Goal: Information Seeking & Learning: Find specific page/section

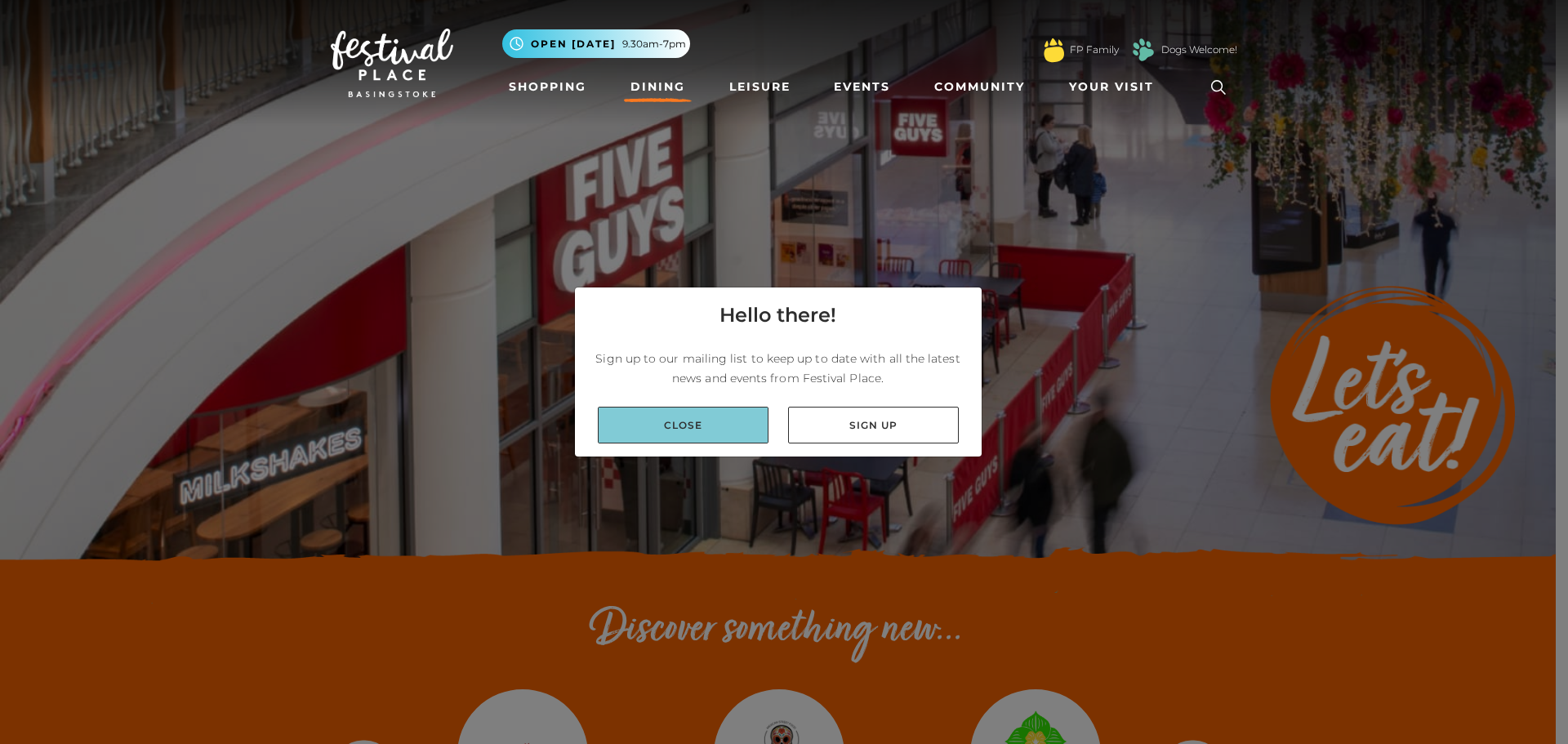
click at [709, 439] on link "Close" at bounding box center [682, 425] width 171 height 36
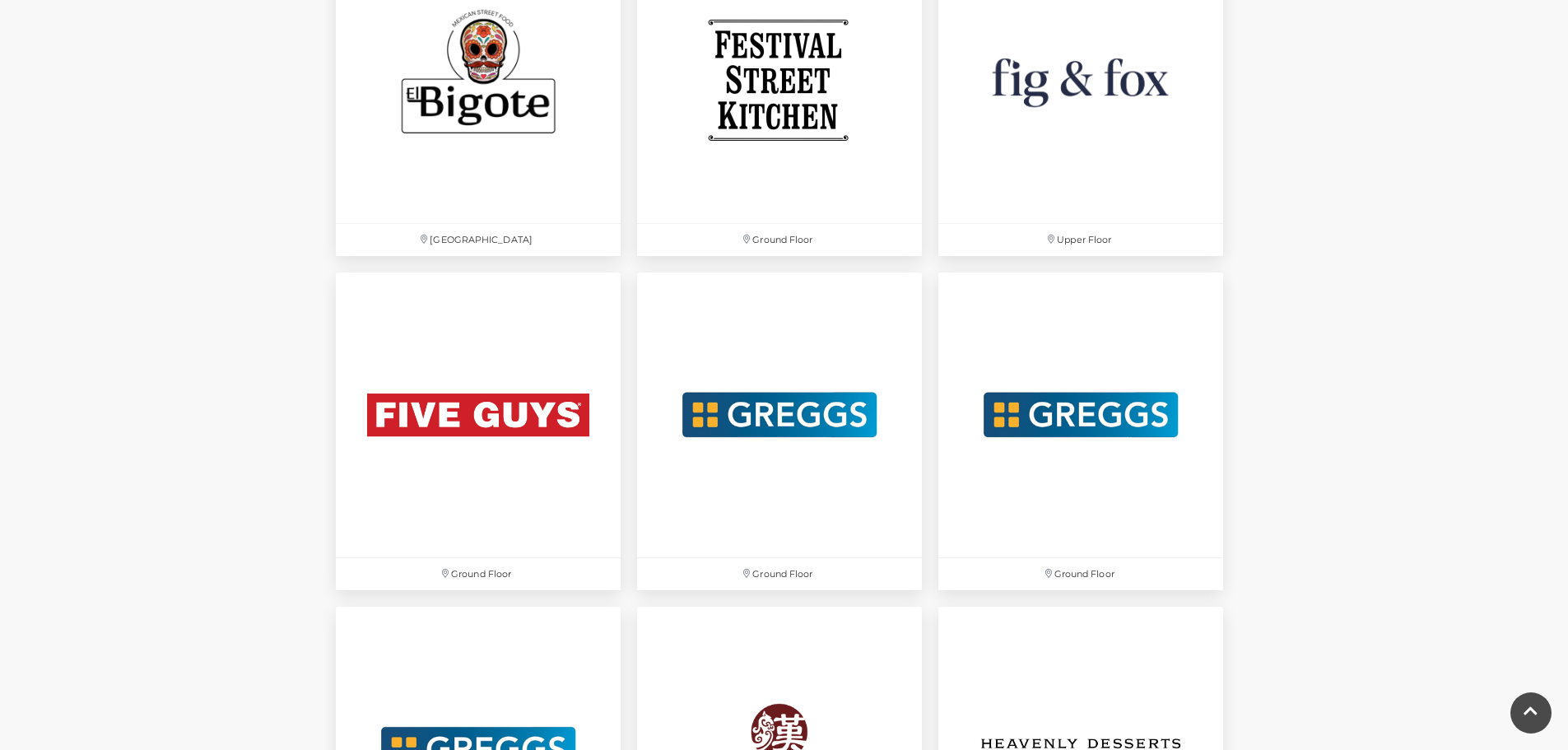
scroll to position [2828, 0]
click at [820, 132] on img at bounding box center [779, 79] width 300 height 300
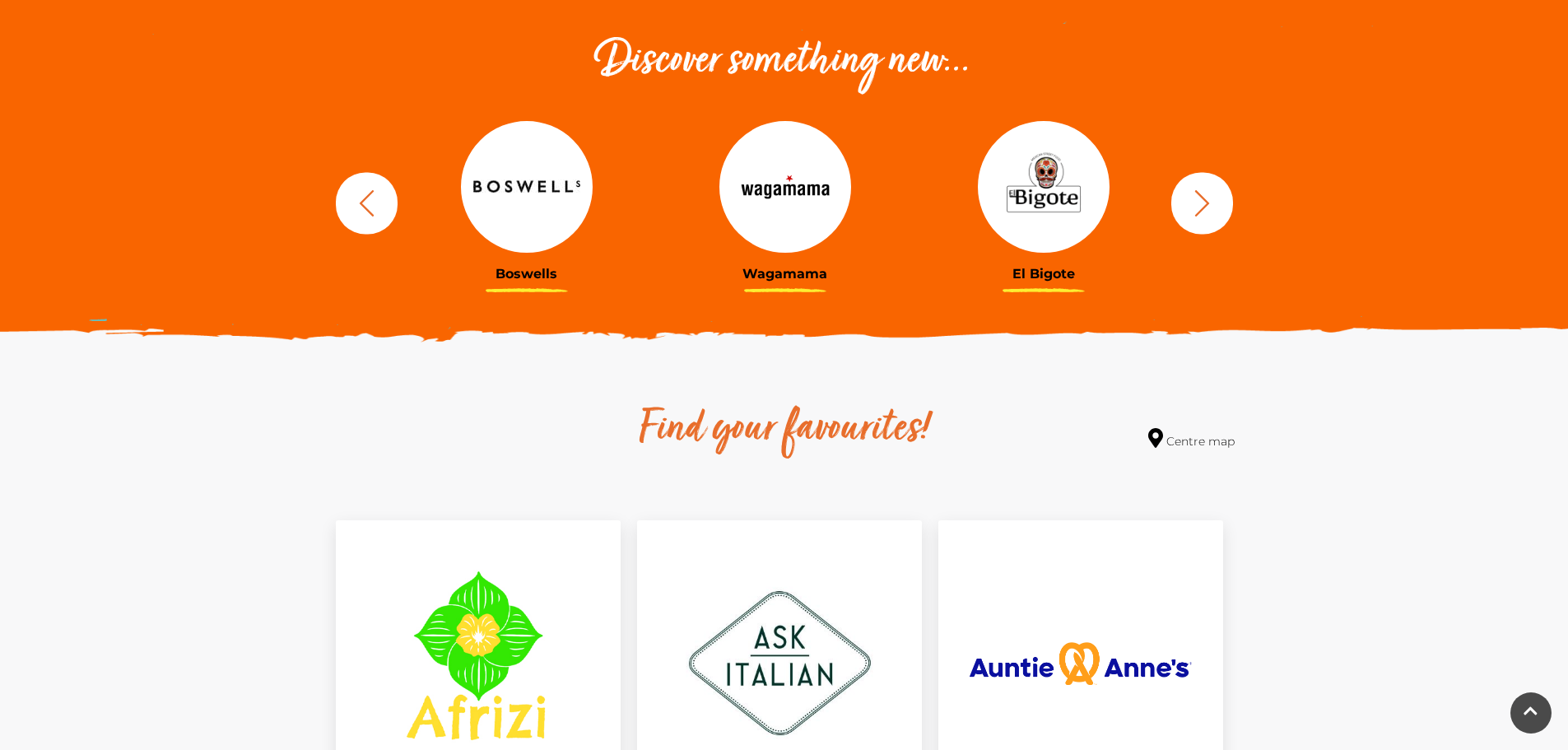
scroll to position [573, 0]
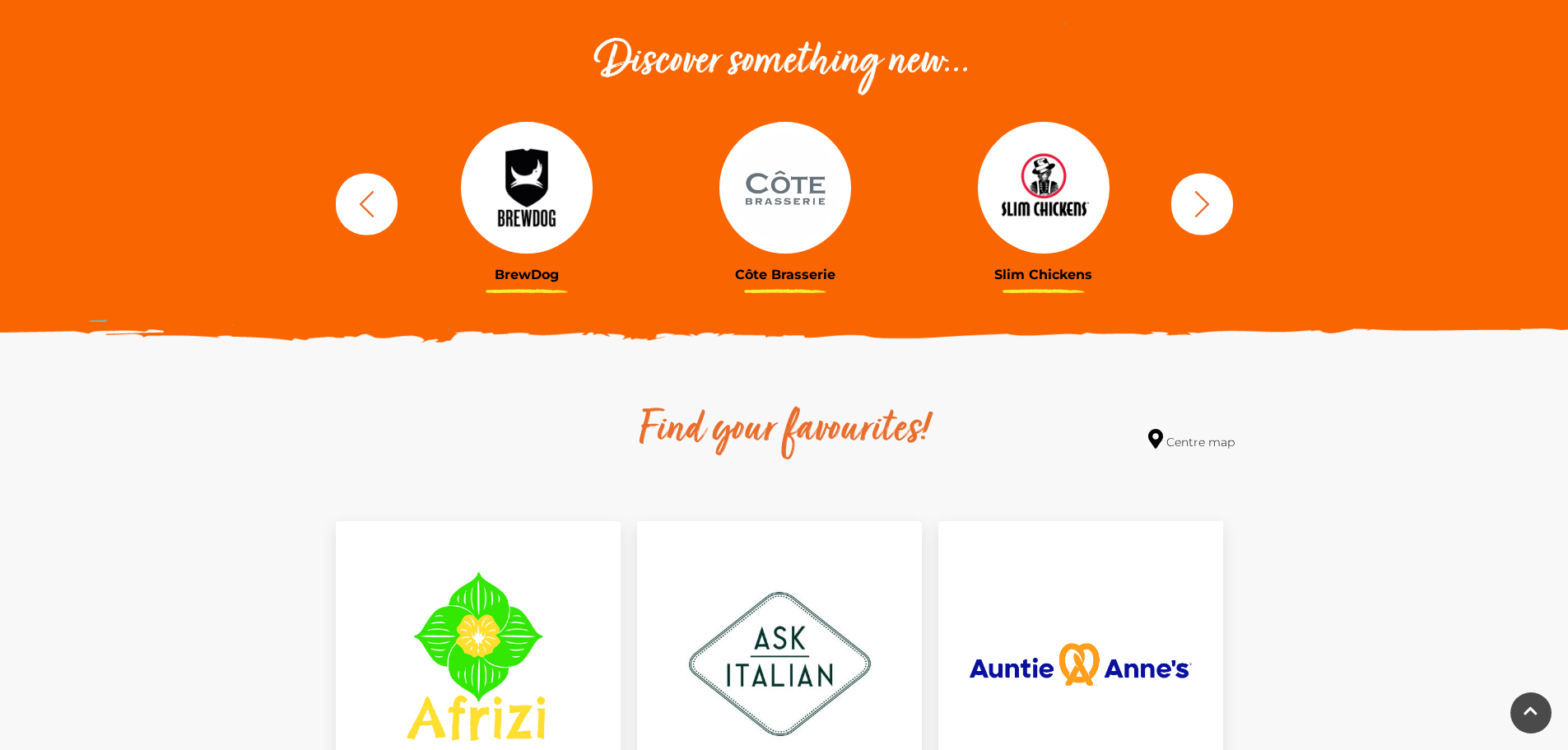
click at [1187, 212] on icon "button" at bounding box center [1201, 203] width 30 height 30
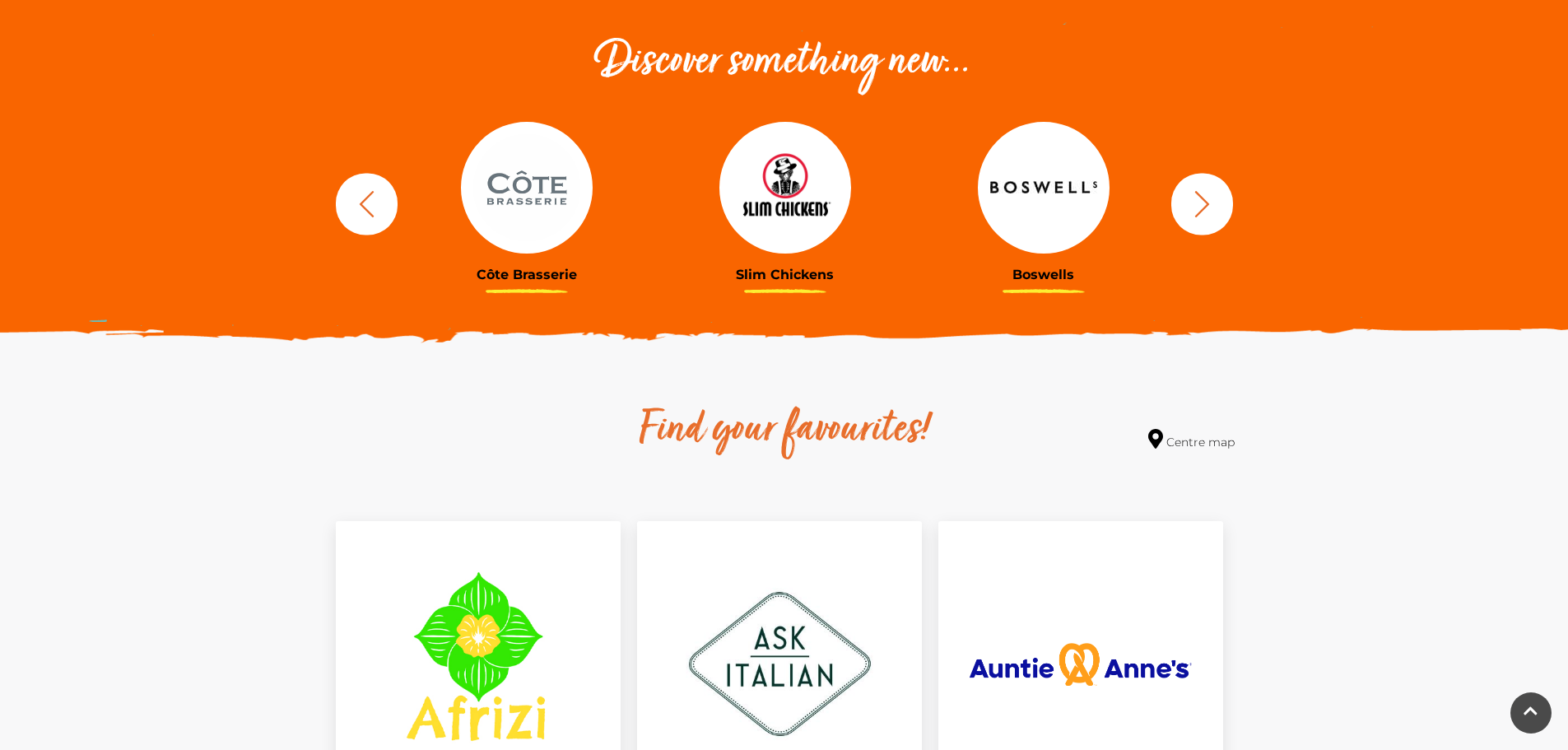
click at [1187, 212] on icon "button" at bounding box center [1201, 203] width 30 height 30
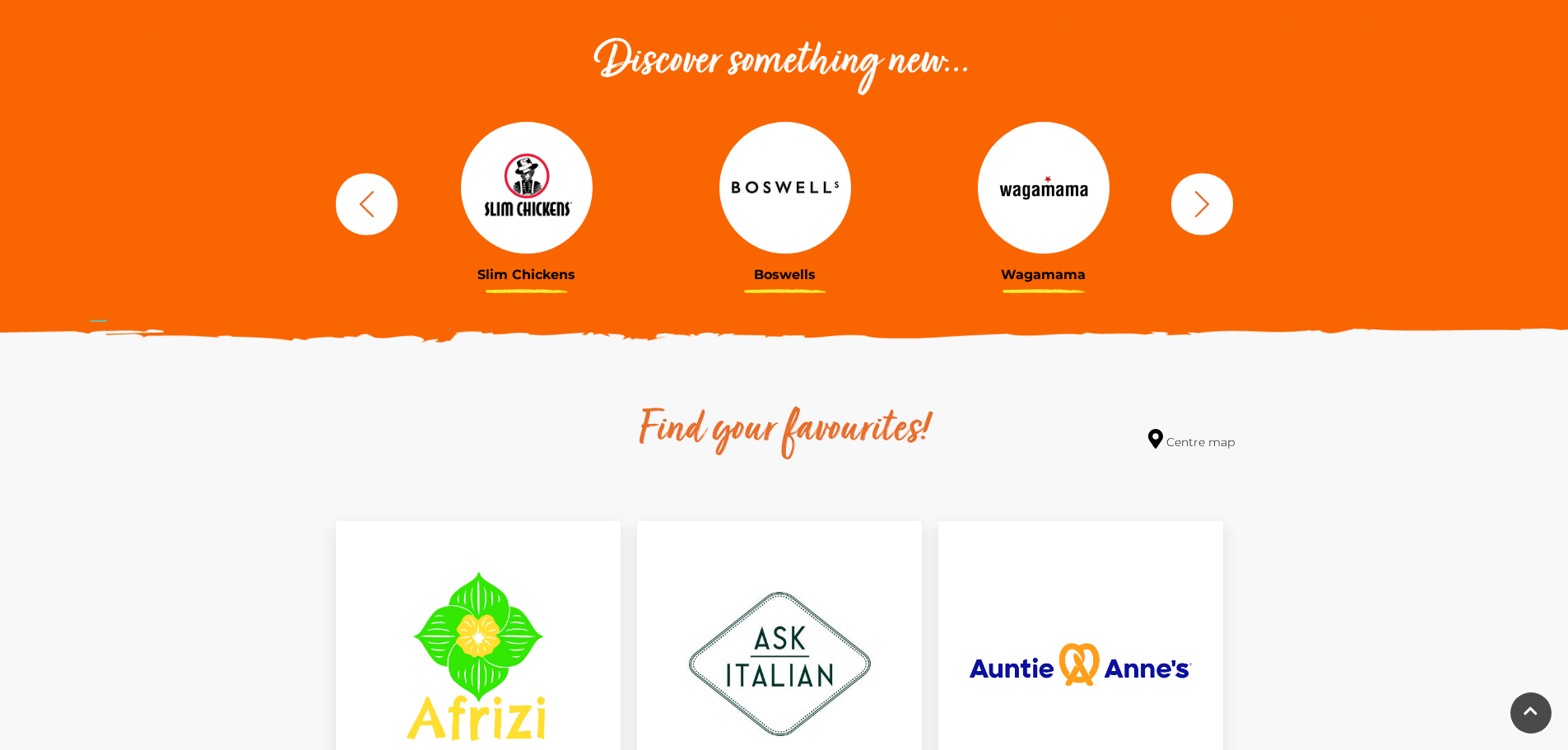
click at [1187, 212] on icon "button" at bounding box center [1201, 203] width 30 height 30
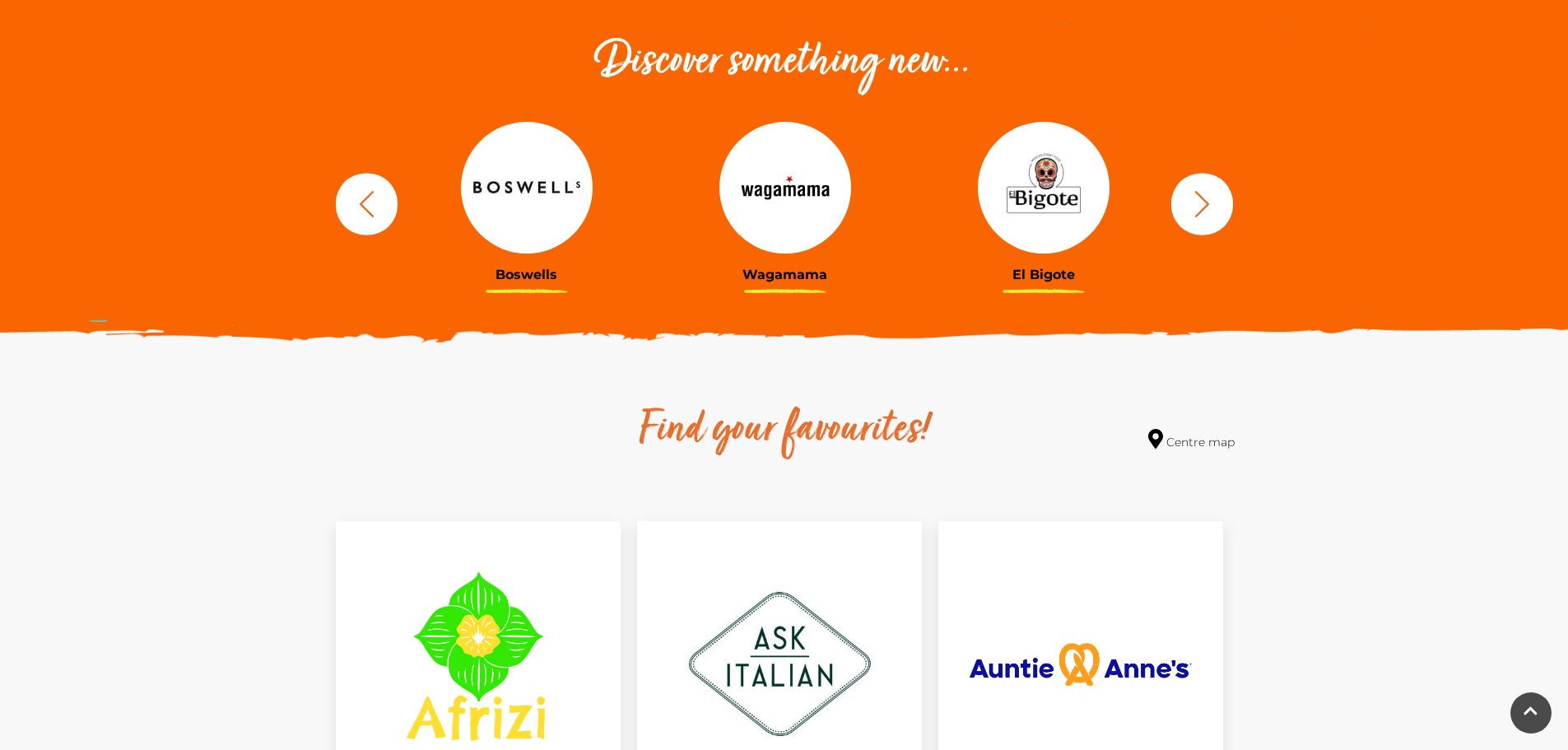
click at [1187, 212] on icon "button" at bounding box center [1201, 203] width 30 height 30
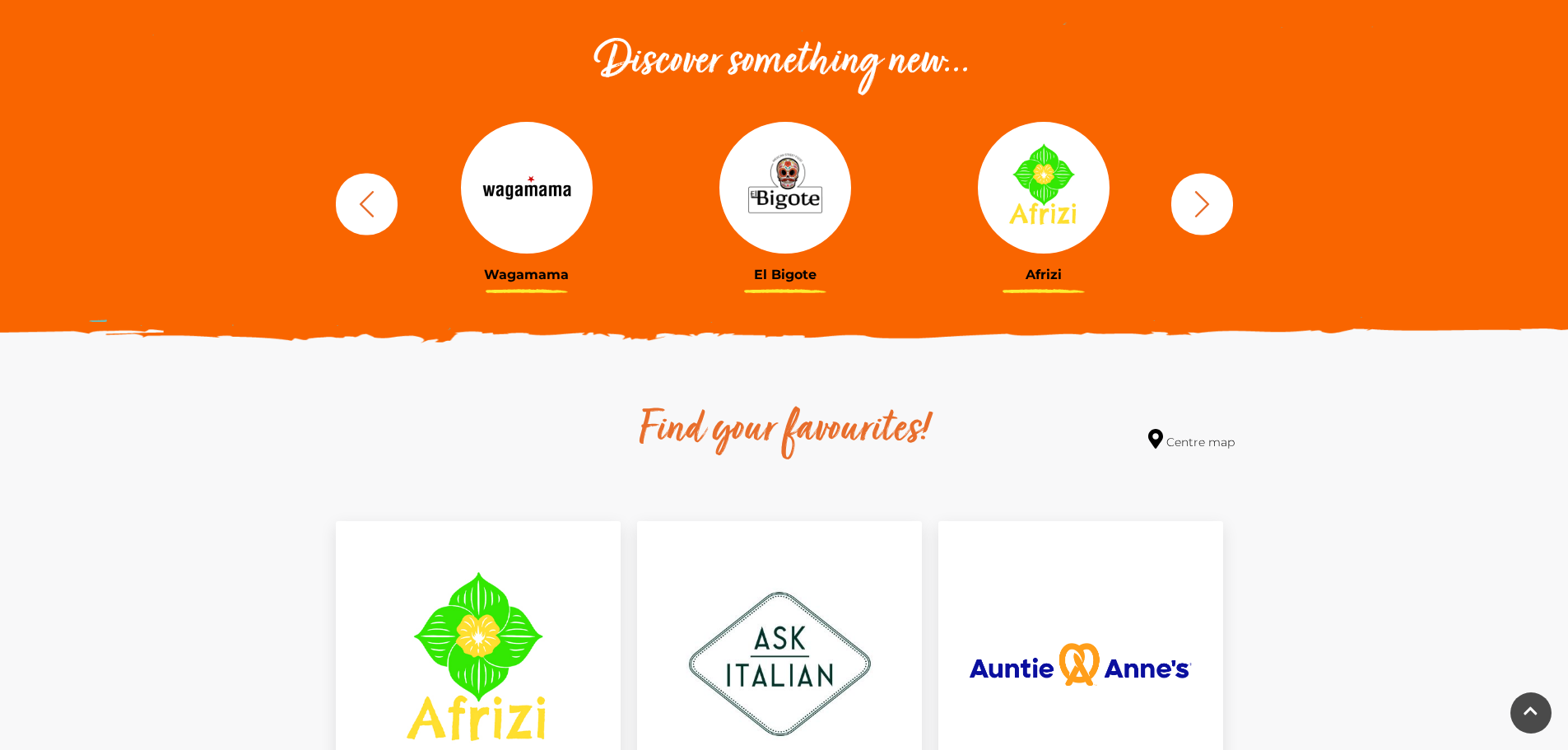
click at [1187, 212] on icon "button" at bounding box center [1201, 203] width 30 height 30
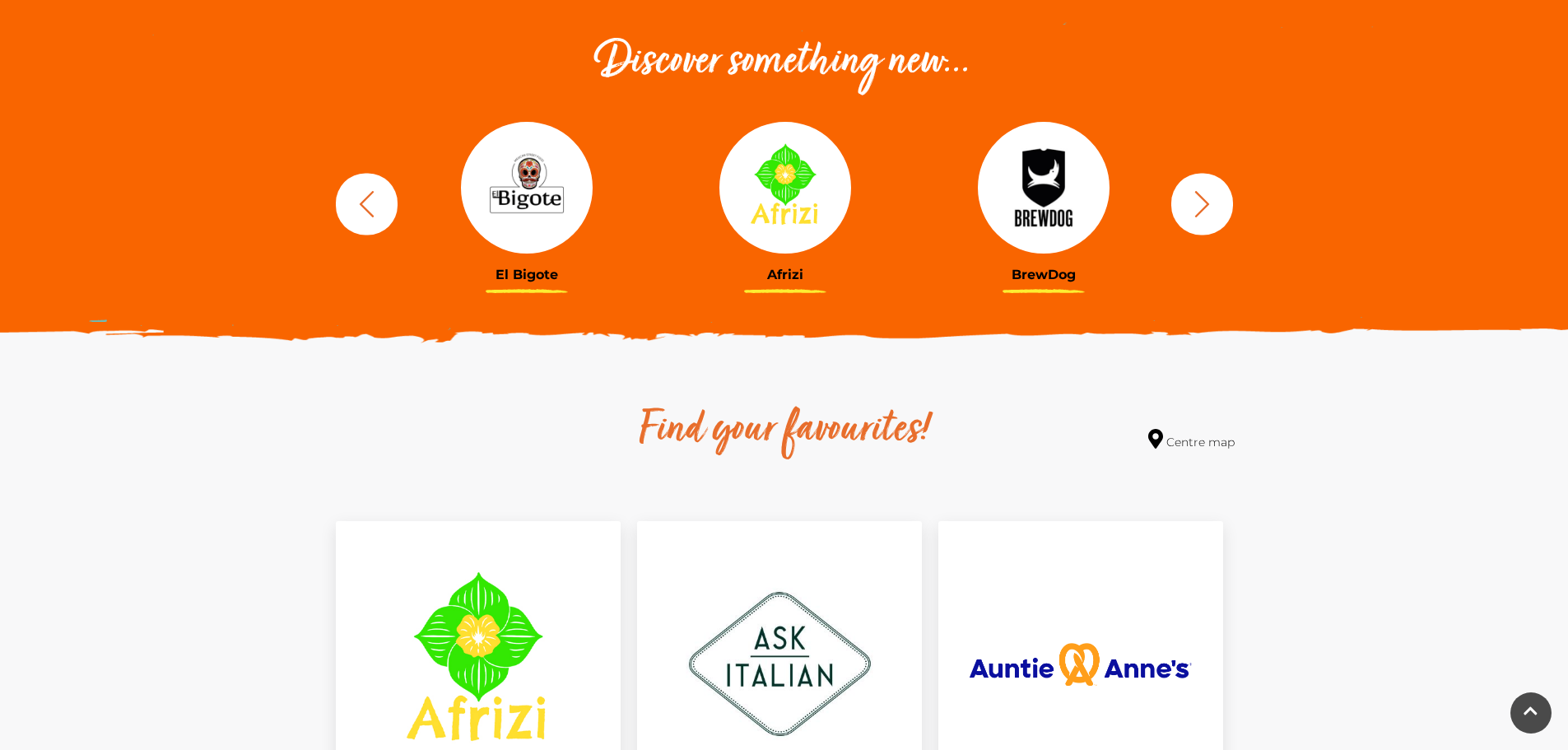
click at [1187, 212] on icon "button" at bounding box center [1201, 203] width 30 height 30
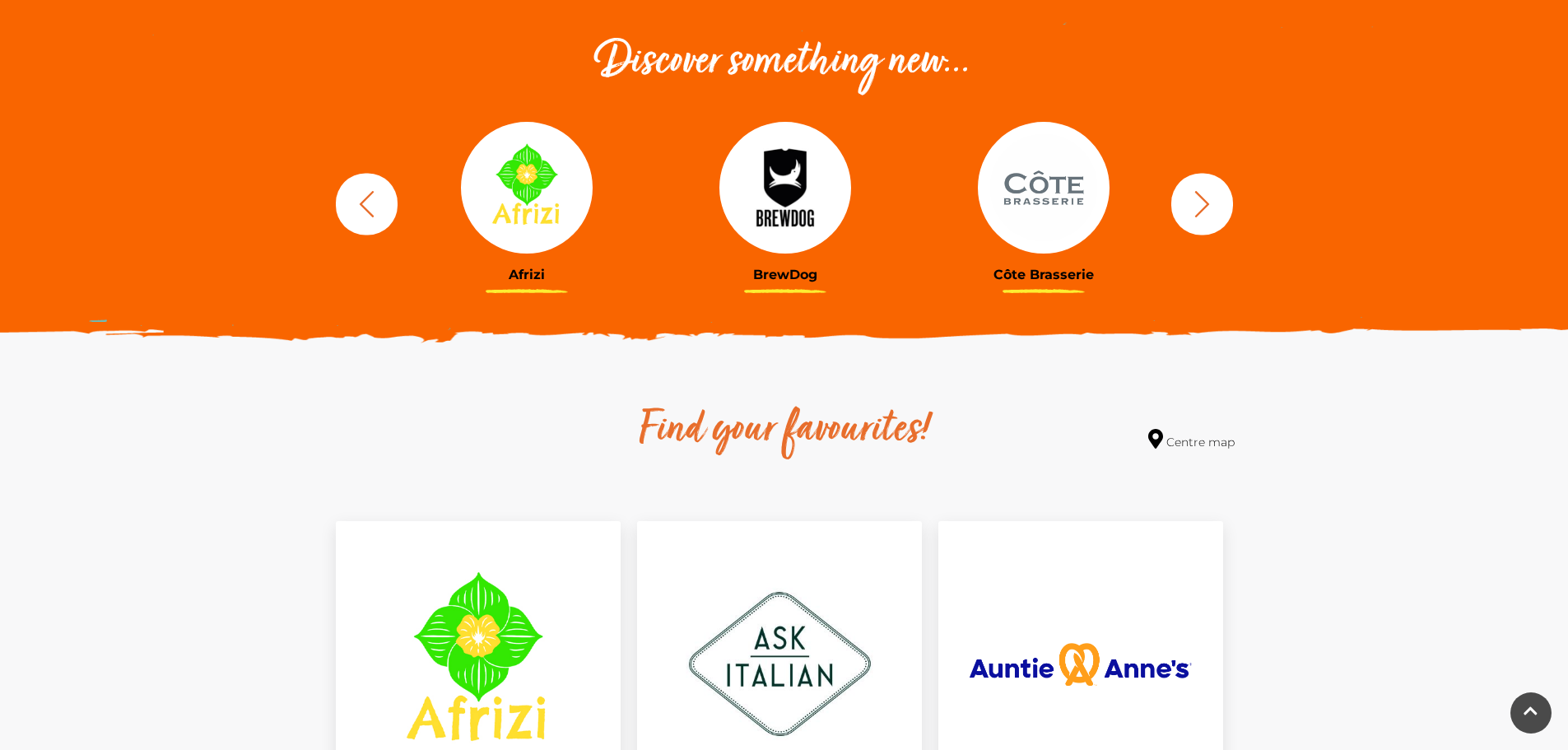
click at [1187, 212] on icon "button" at bounding box center [1201, 203] width 30 height 30
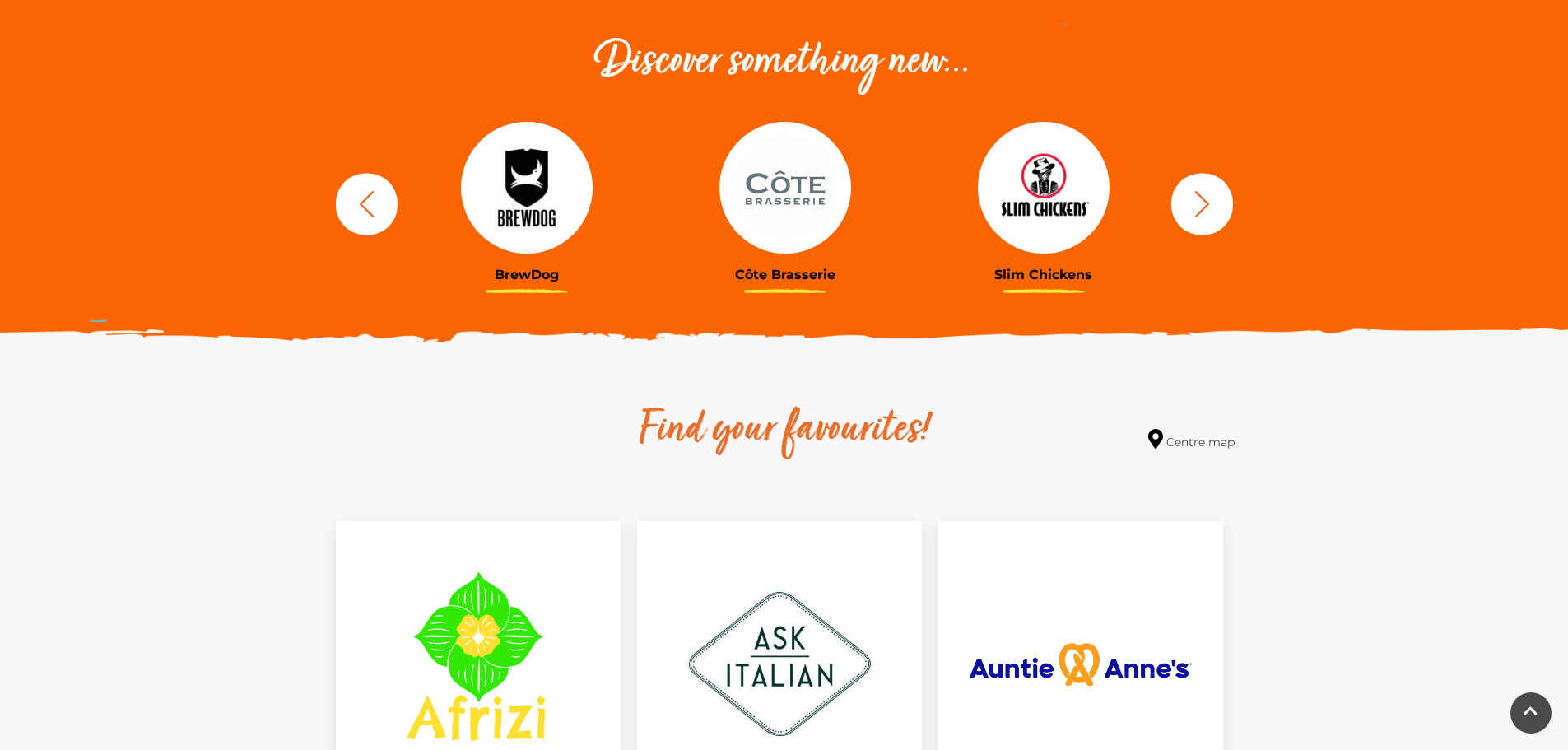
click at [1187, 212] on icon "button" at bounding box center [1201, 203] width 30 height 30
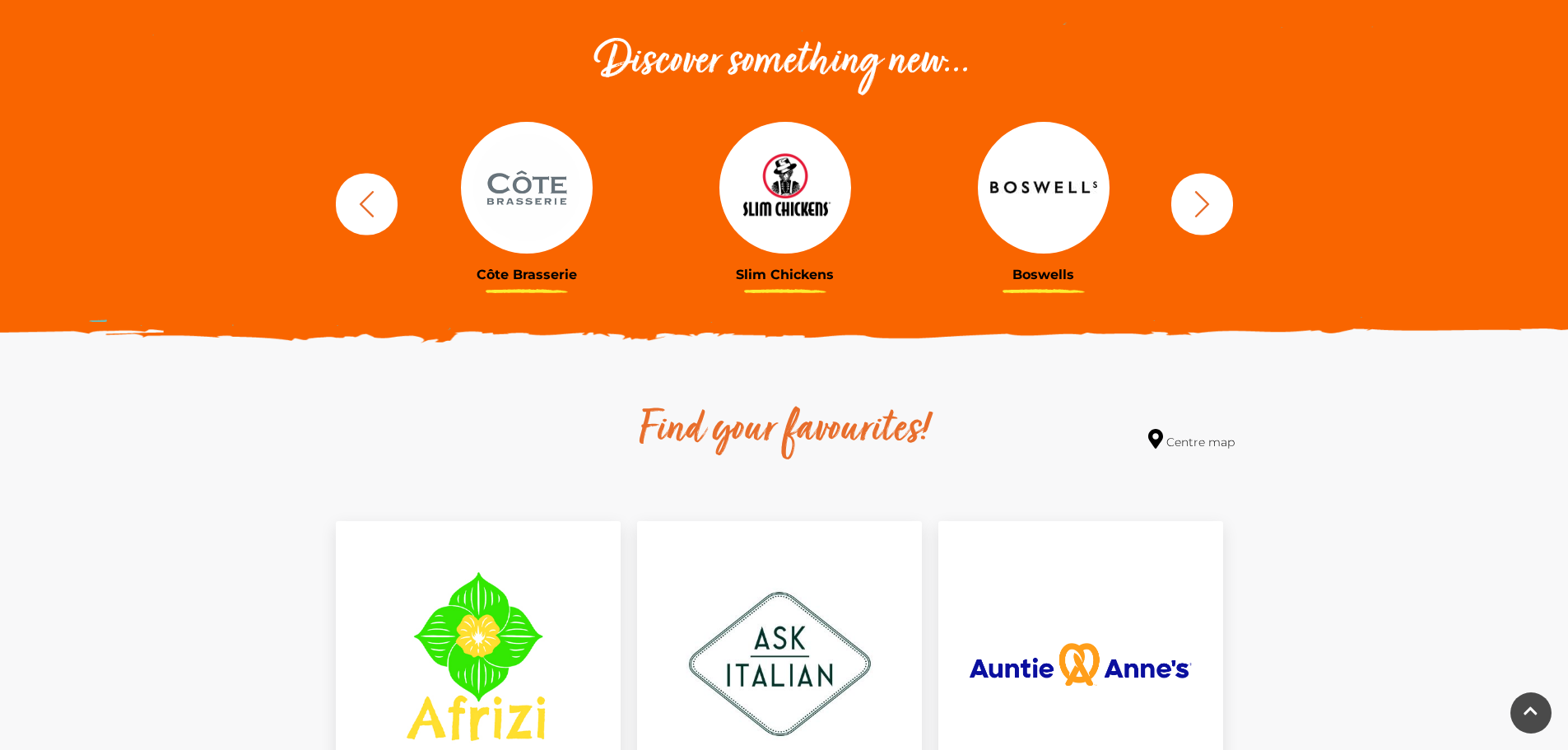
click at [1187, 212] on icon "button" at bounding box center [1201, 203] width 30 height 30
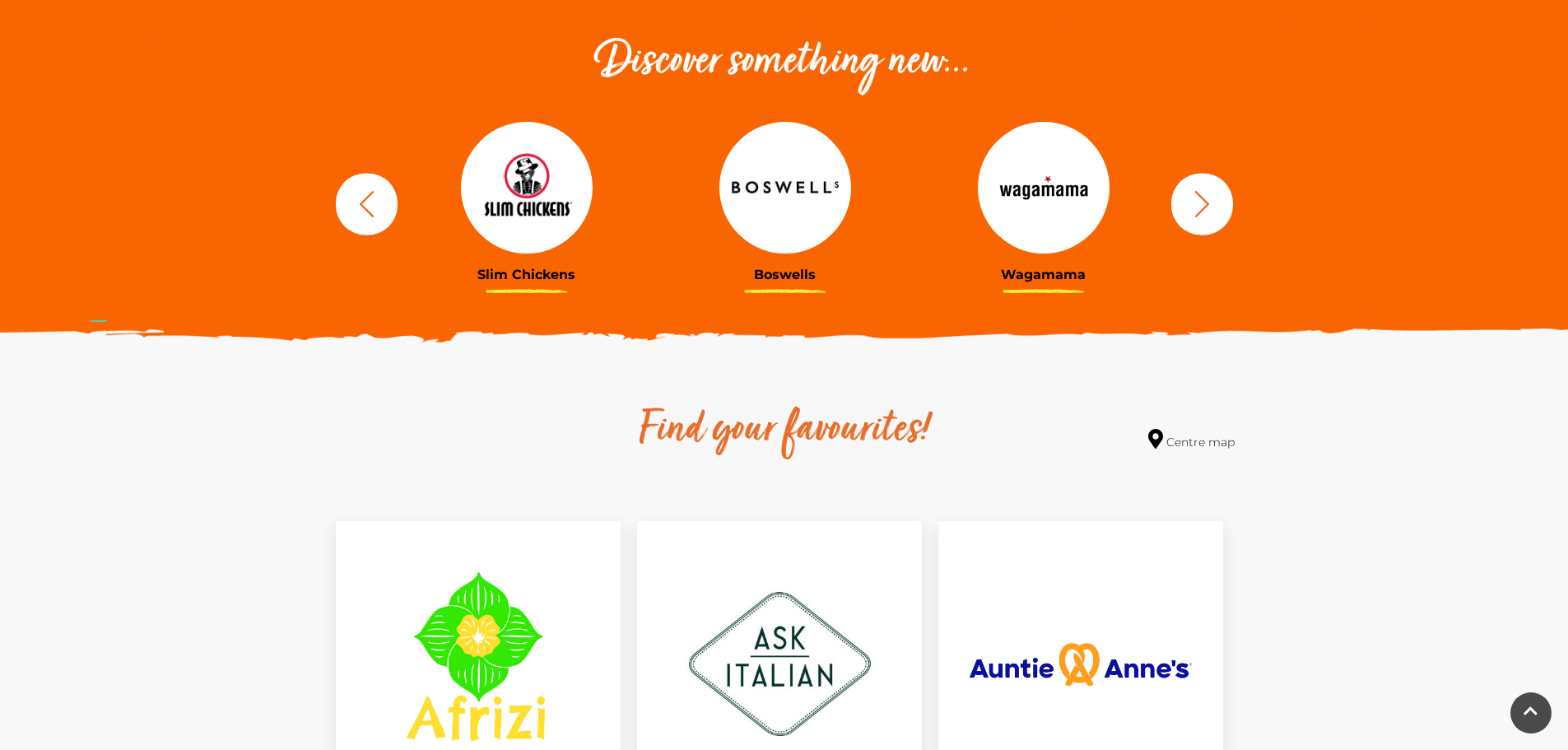
click at [1187, 212] on icon "button" at bounding box center [1201, 203] width 30 height 30
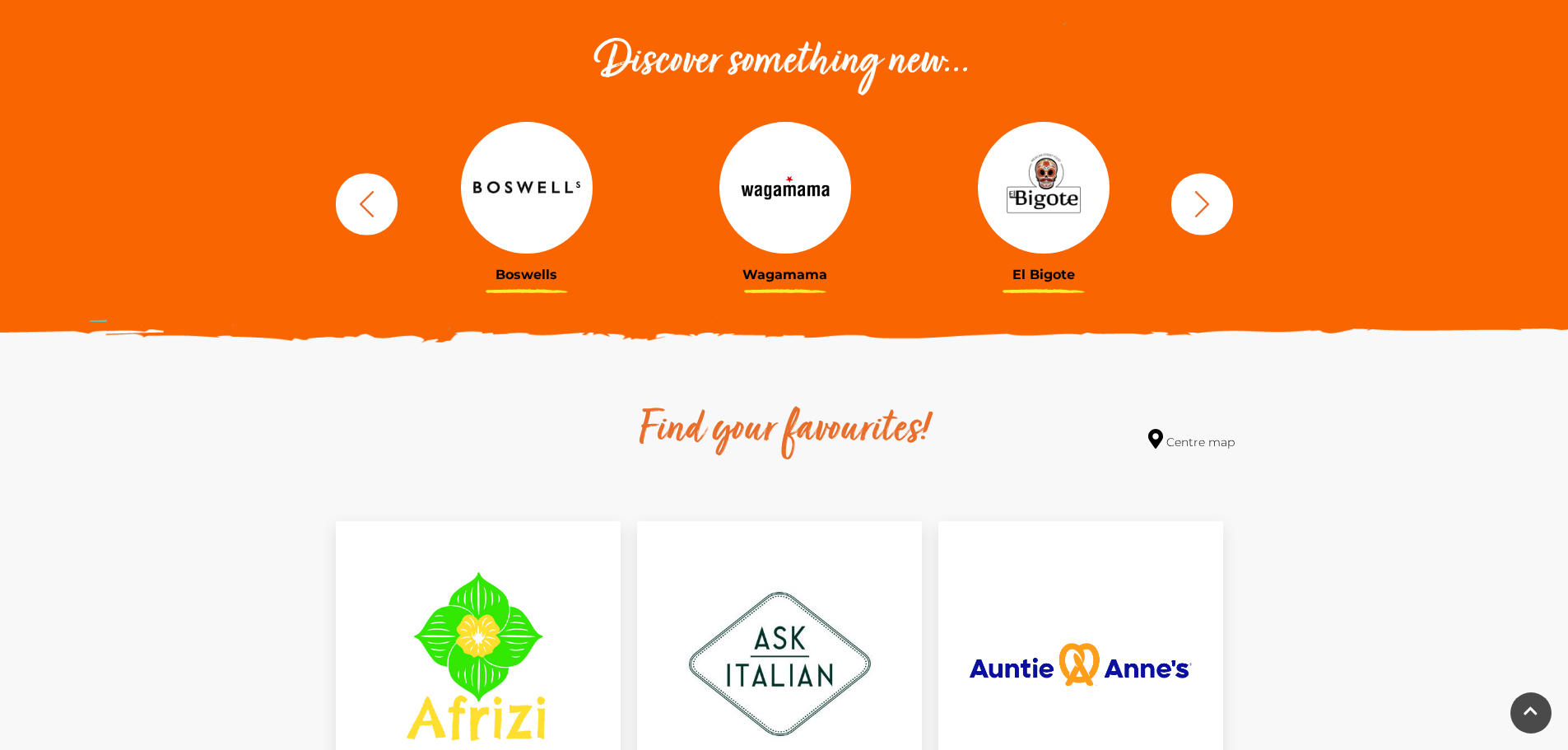
click at [1187, 212] on icon "button" at bounding box center [1201, 203] width 30 height 30
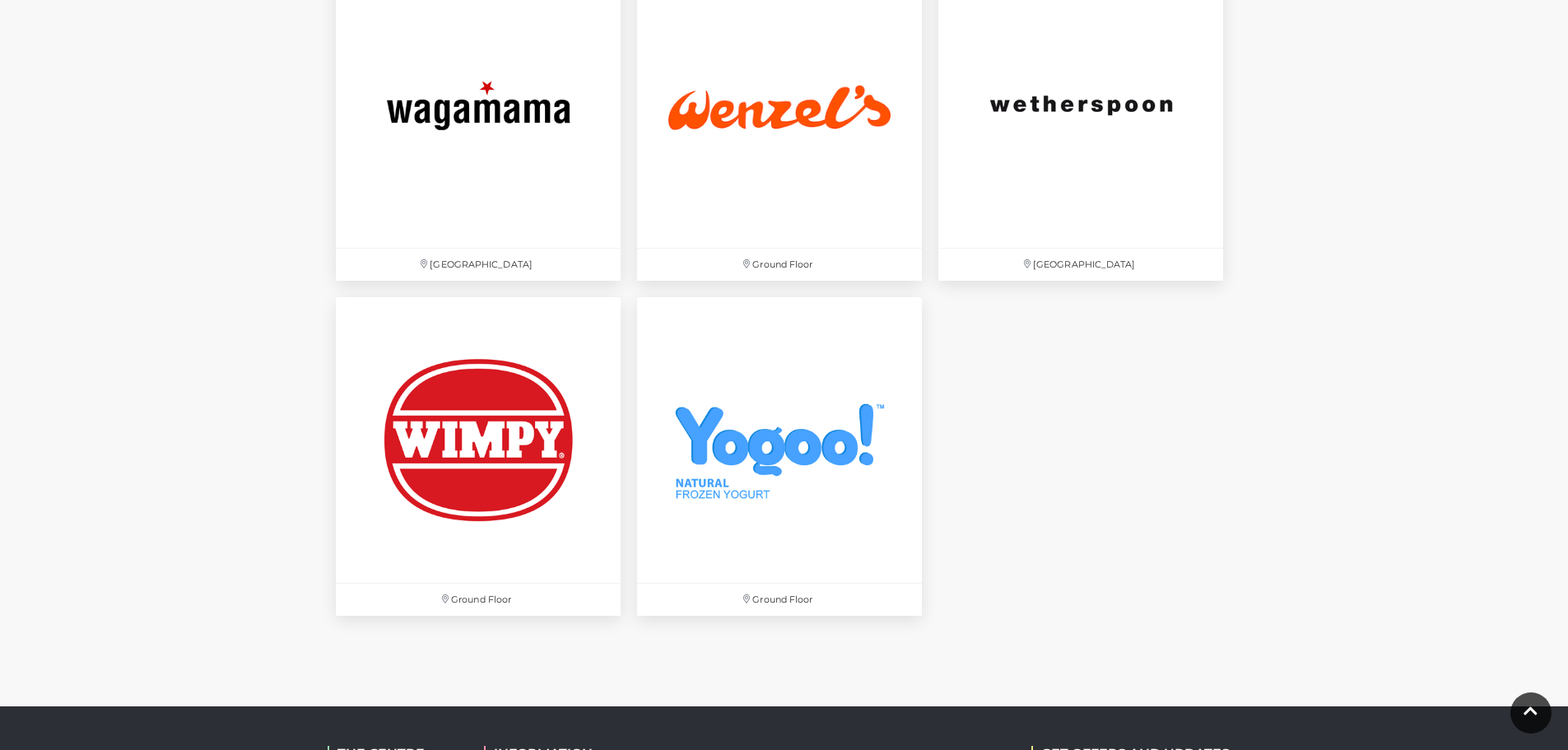
scroll to position [5478, 0]
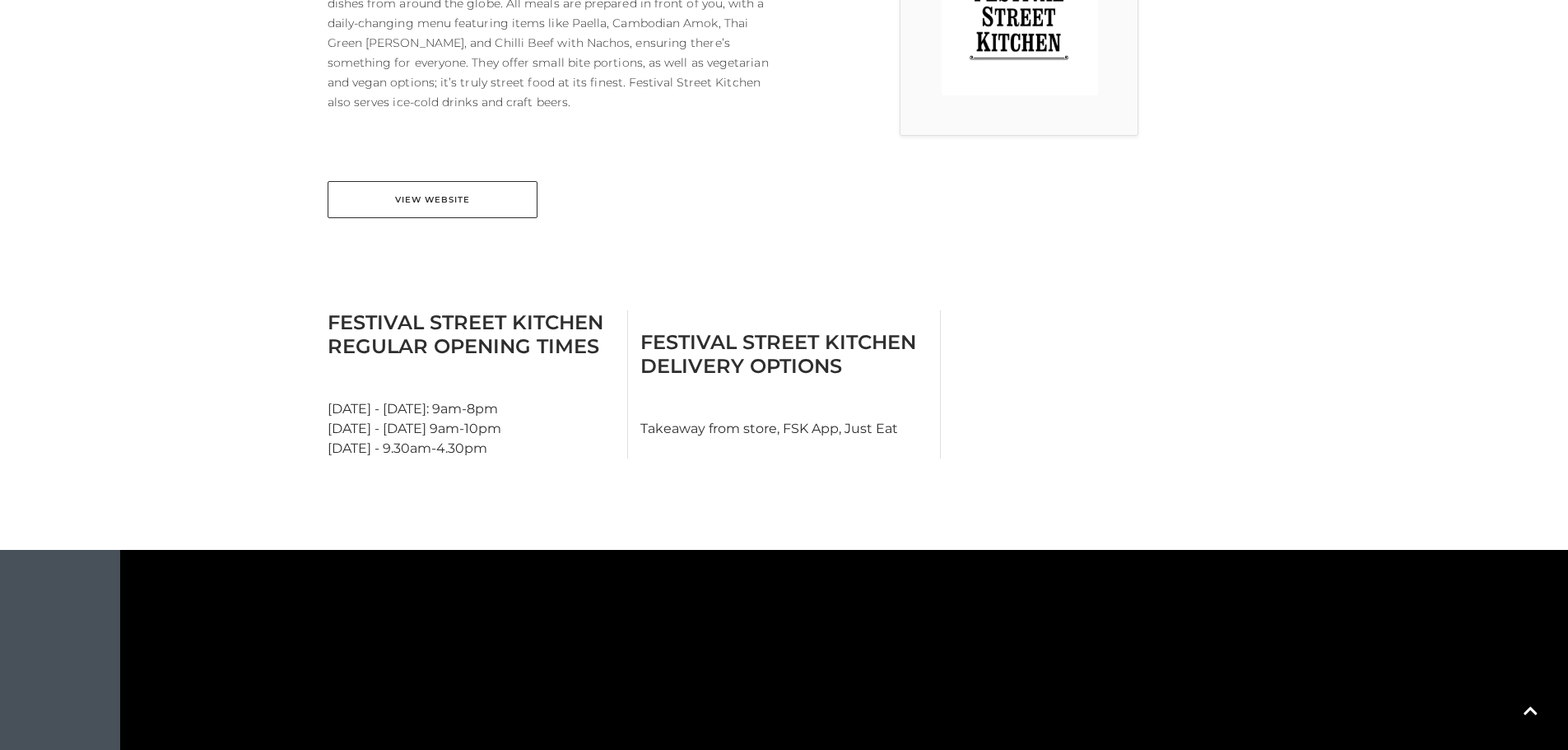
scroll to position [581, 0]
click at [510, 197] on link "View Website" at bounding box center [432, 199] width 210 height 37
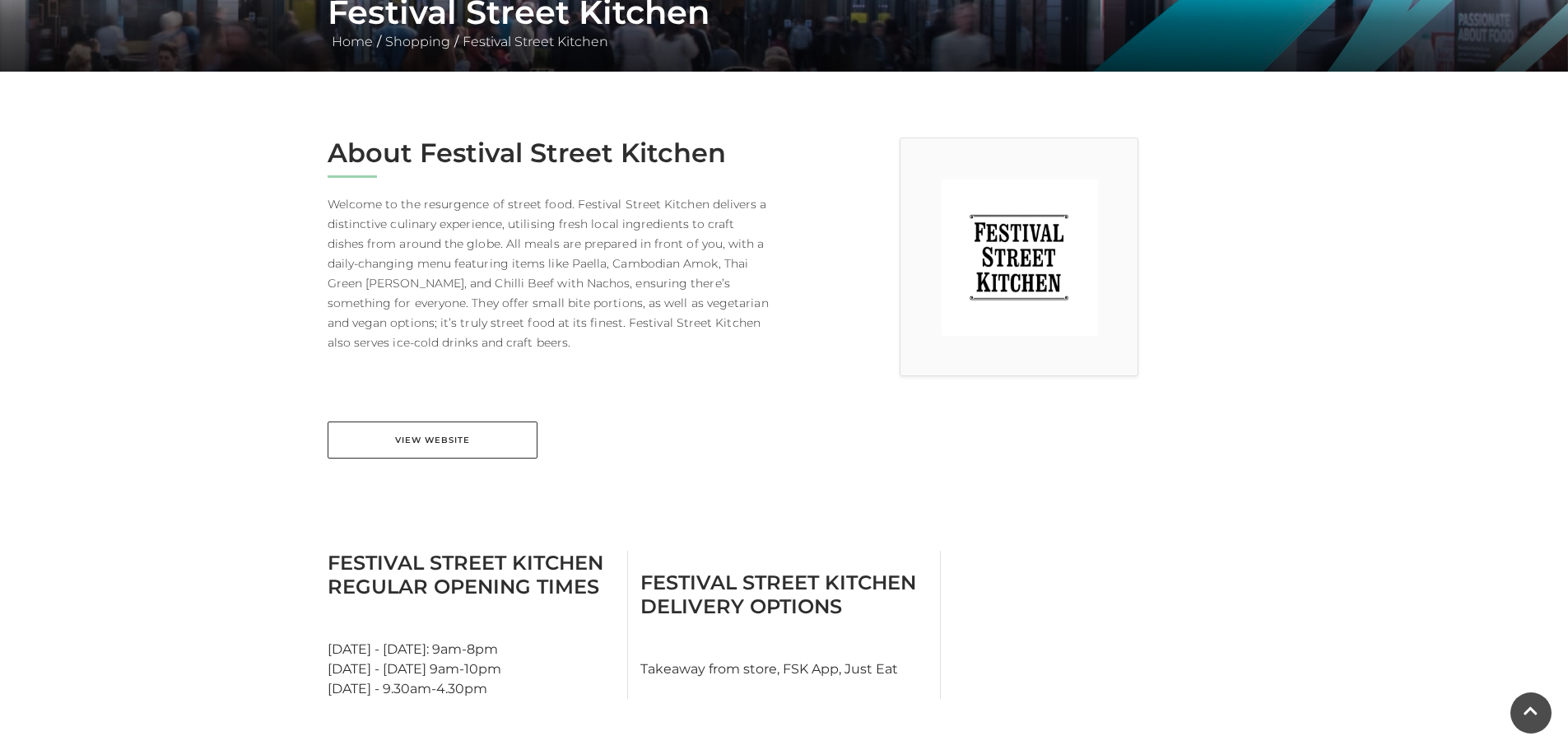
scroll to position [339, 0]
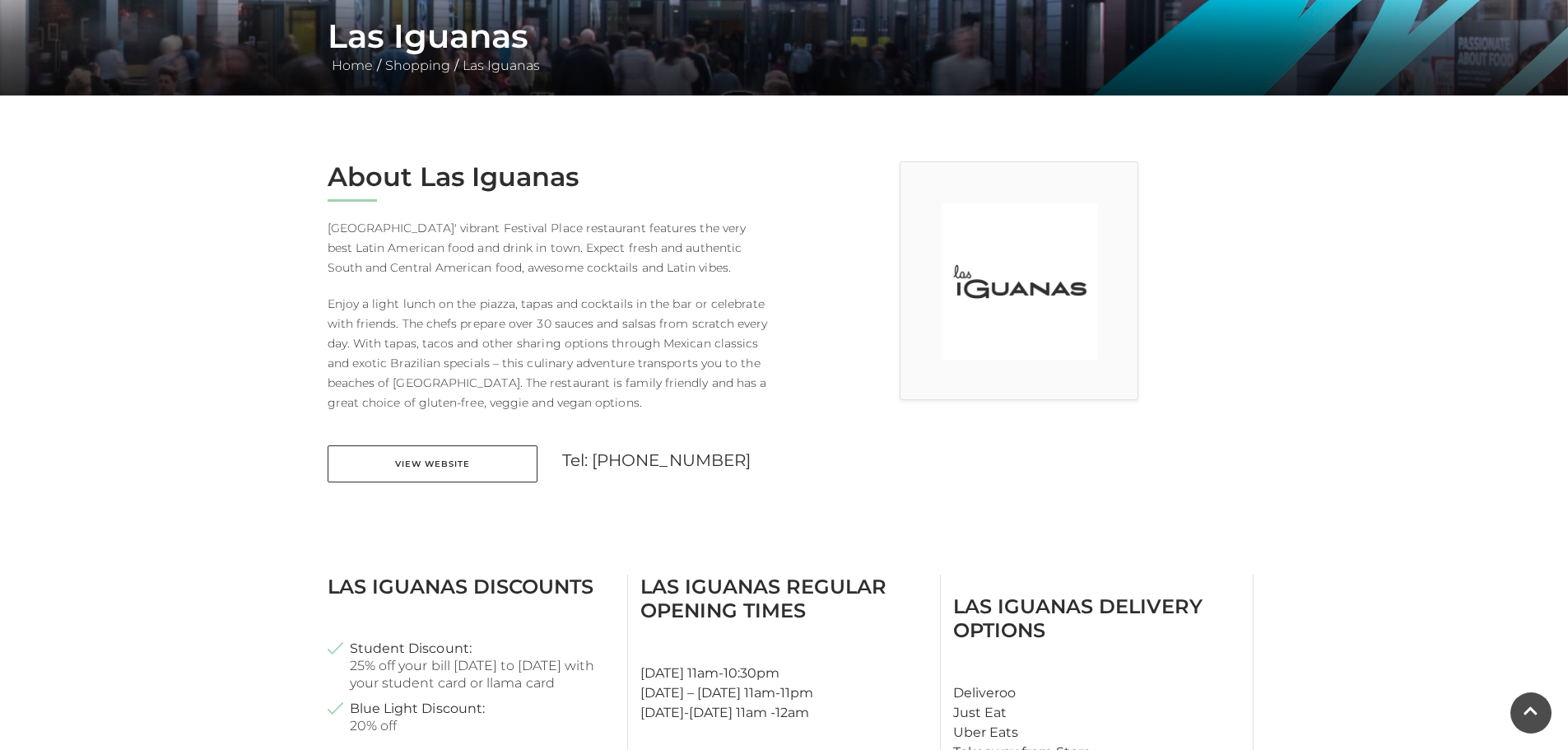
scroll to position [317, 0]
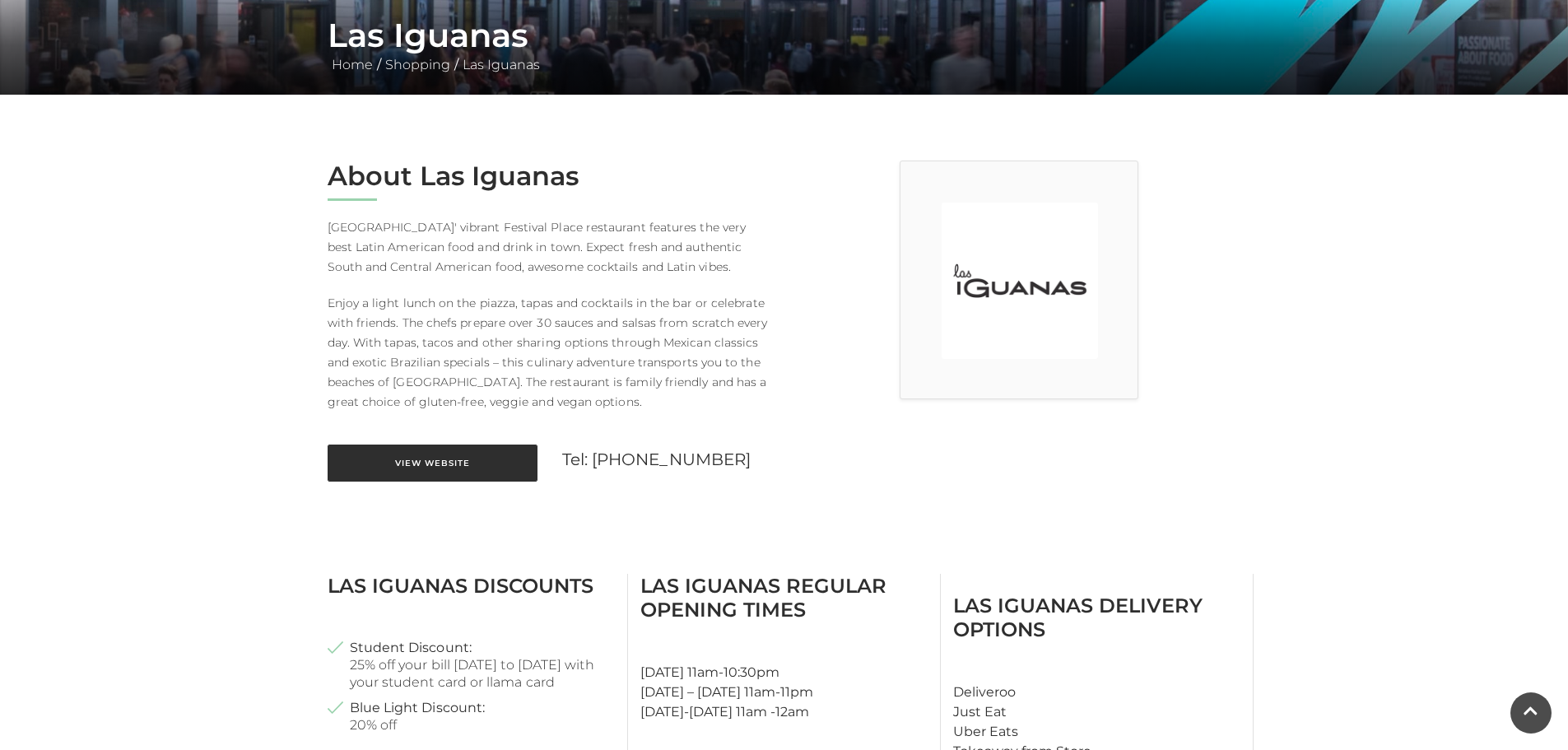
click at [515, 463] on link "View Website" at bounding box center [432, 462] width 210 height 37
